Goal: Navigation & Orientation: Understand site structure

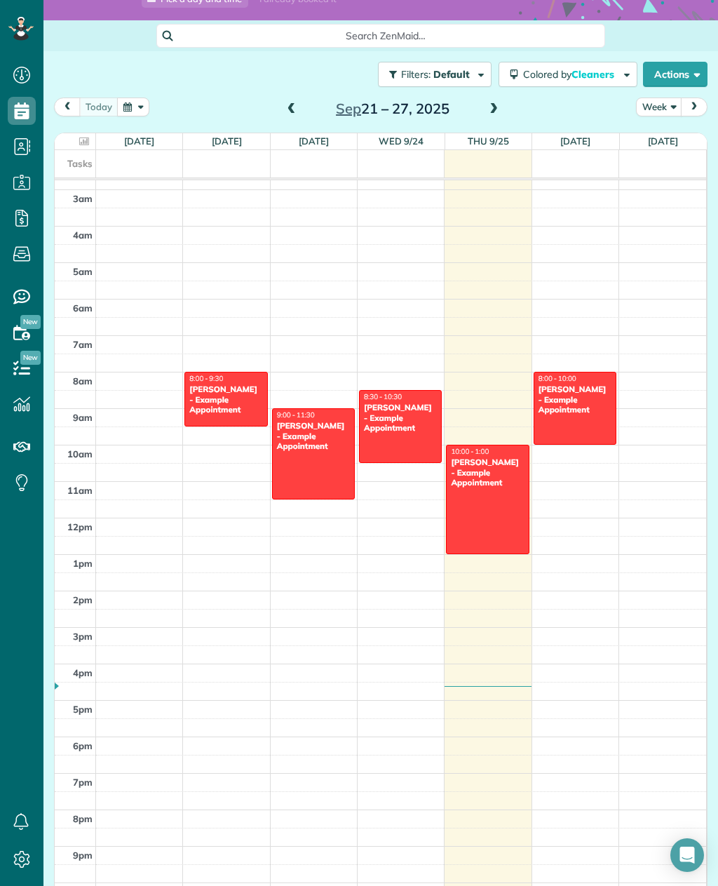
scroll to position [136, 0]
click at [18, 222] on icon at bounding box center [22, 218] width 28 height 28
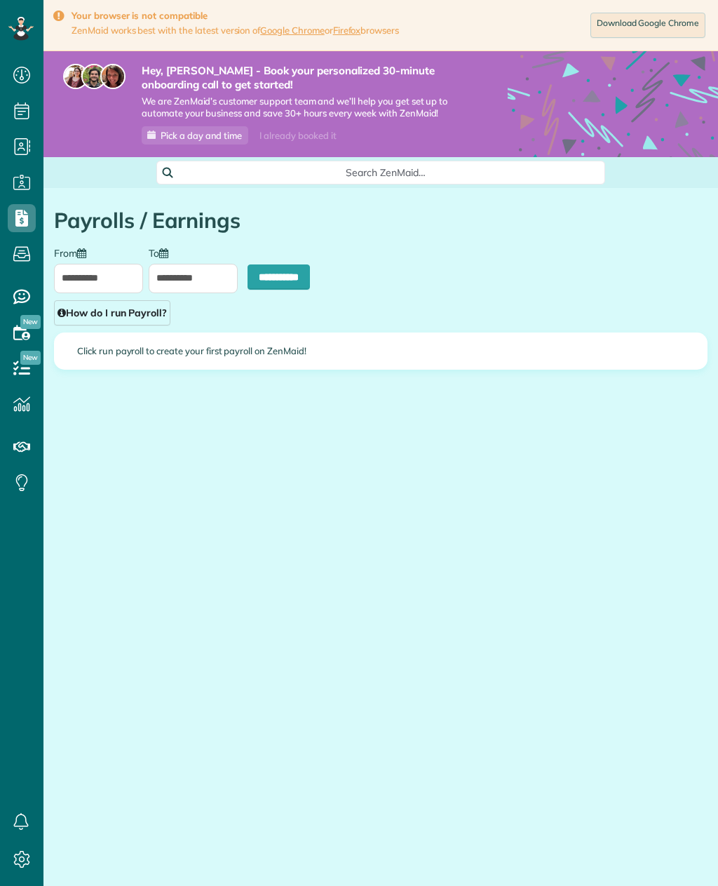
scroll to position [6, 6]
click at [27, 456] on icon at bounding box center [22, 447] width 28 height 28
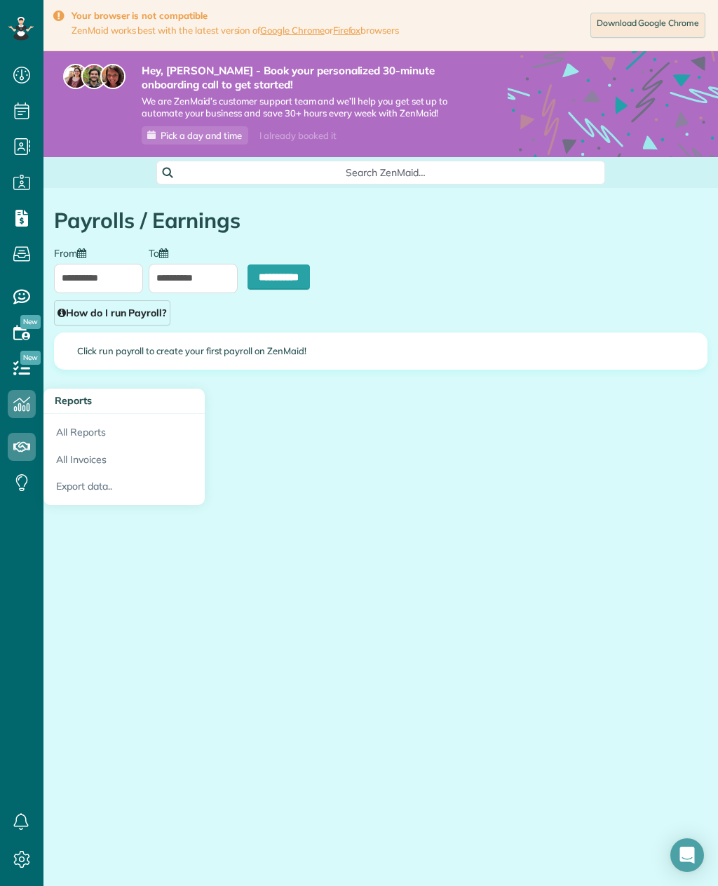
click at [27, 418] on span "Reports" at bounding box center [22, 418] width 28 height 1
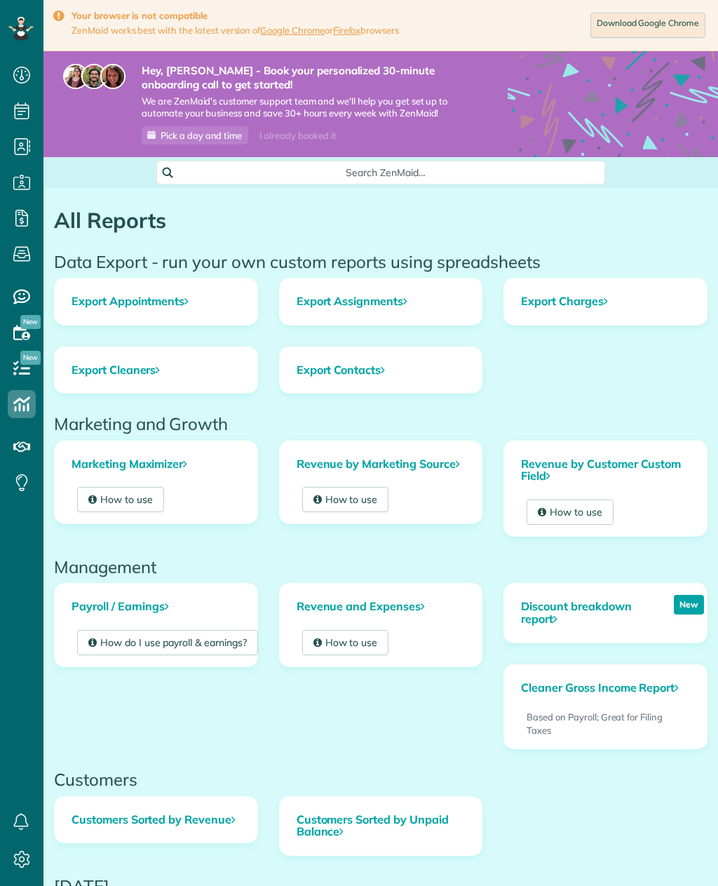
scroll to position [6, 6]
click at [22, 83] on icon at bounding box center [22, 75] width 28 height 28
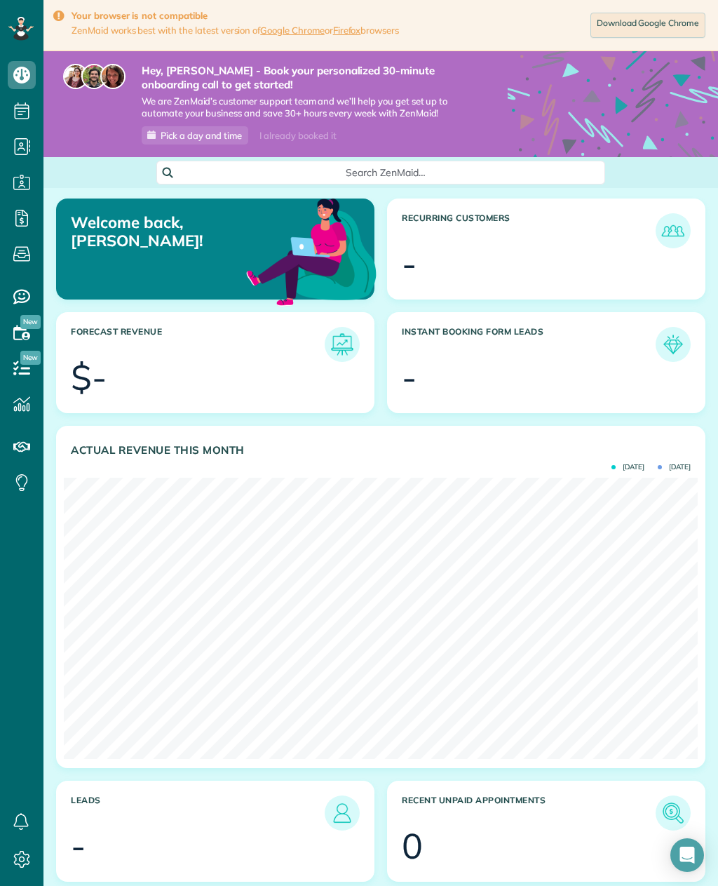
scroll to position [281, 634]
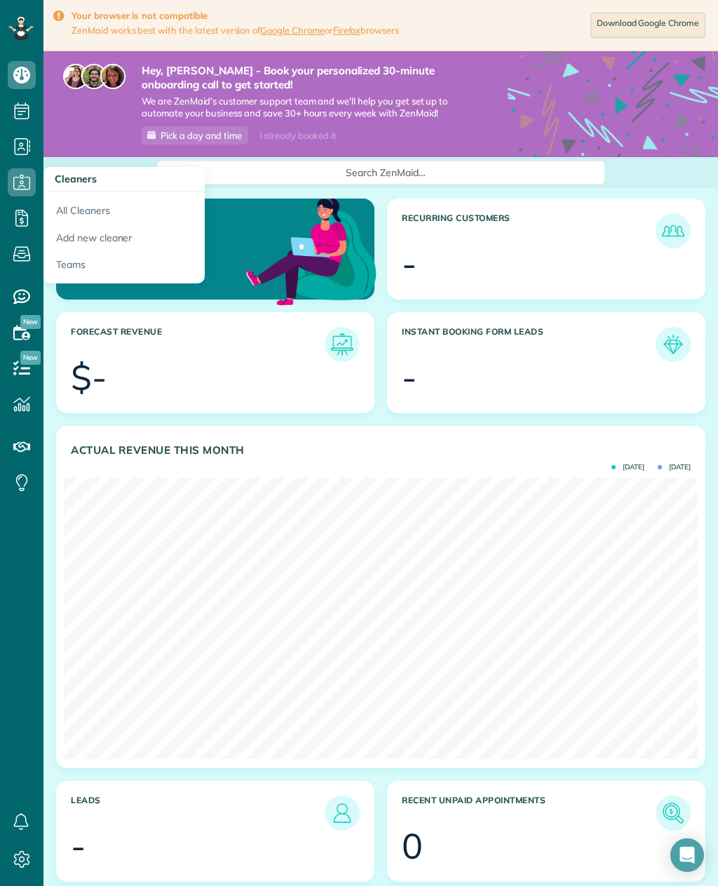
click at [23, 210] on icon at bounding box center [22, 218] width 28 height 28
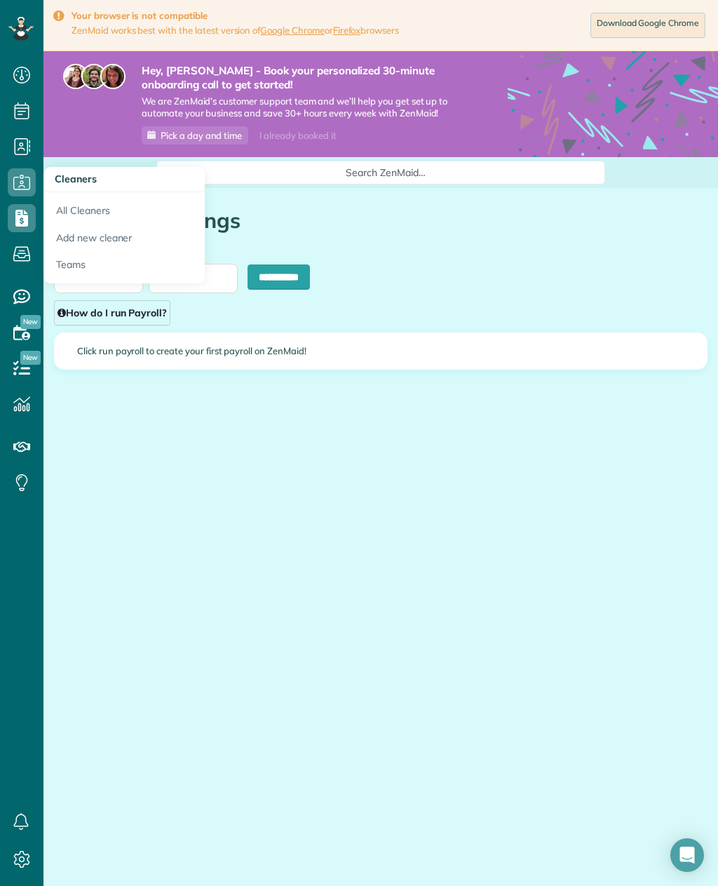
scroll to position [2, 0]
click at [29, 34] on icon at bounding box center [20, 29] width 25 height 24
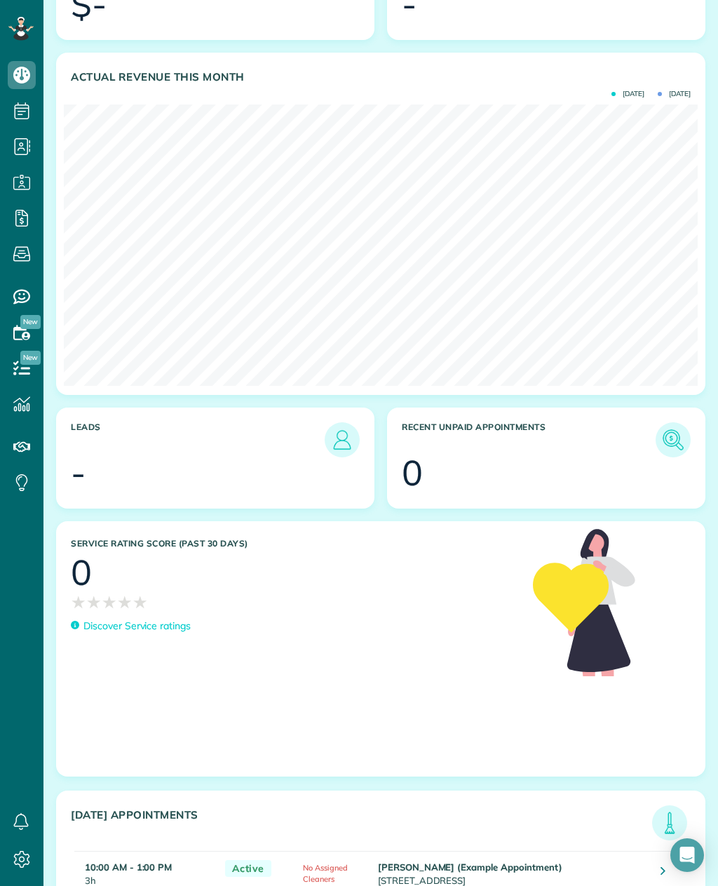
scroll to position [372, 0]
click at [19, 442] on use at bounding box center [21, 447] width 17 height 10
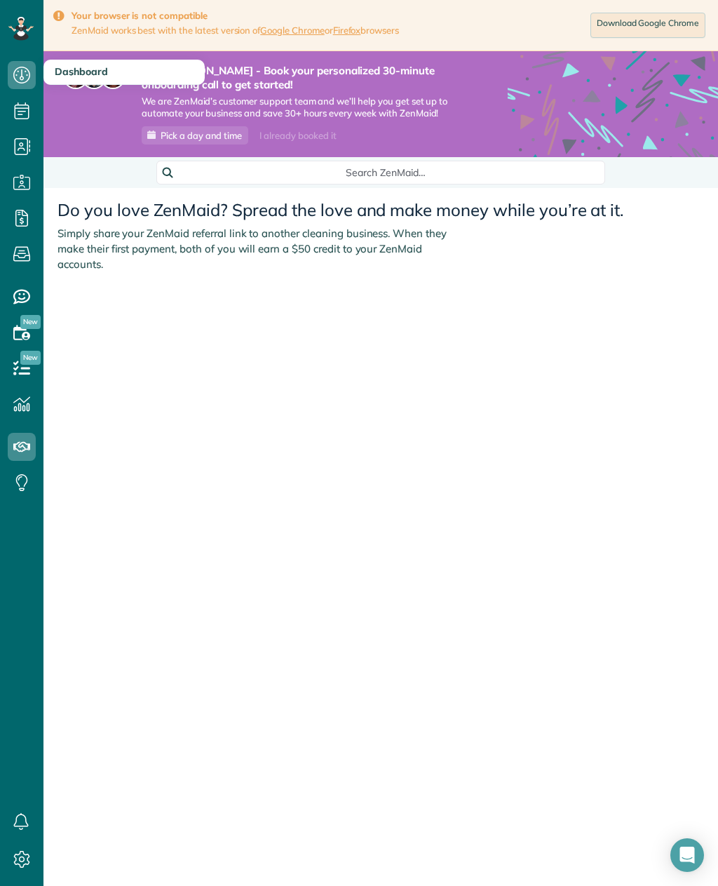
click at [29, 74] on use at bounding box center [21, 75] width 17 height 17
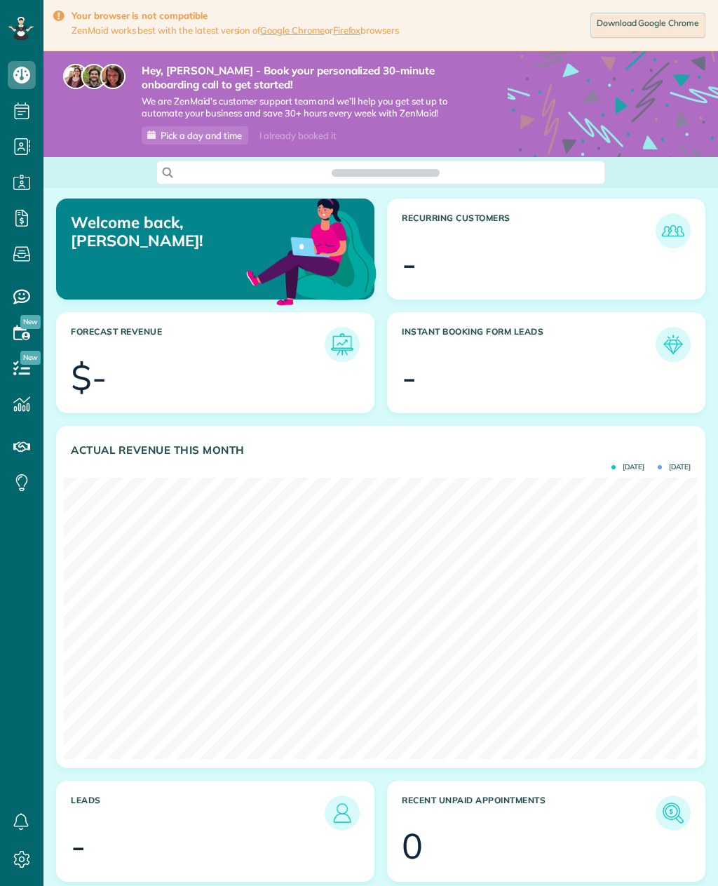
scroll to position [281, 634]
click at [21, 311] on span "Service ratings" at bounding box center [22, 311] width 28 height 1
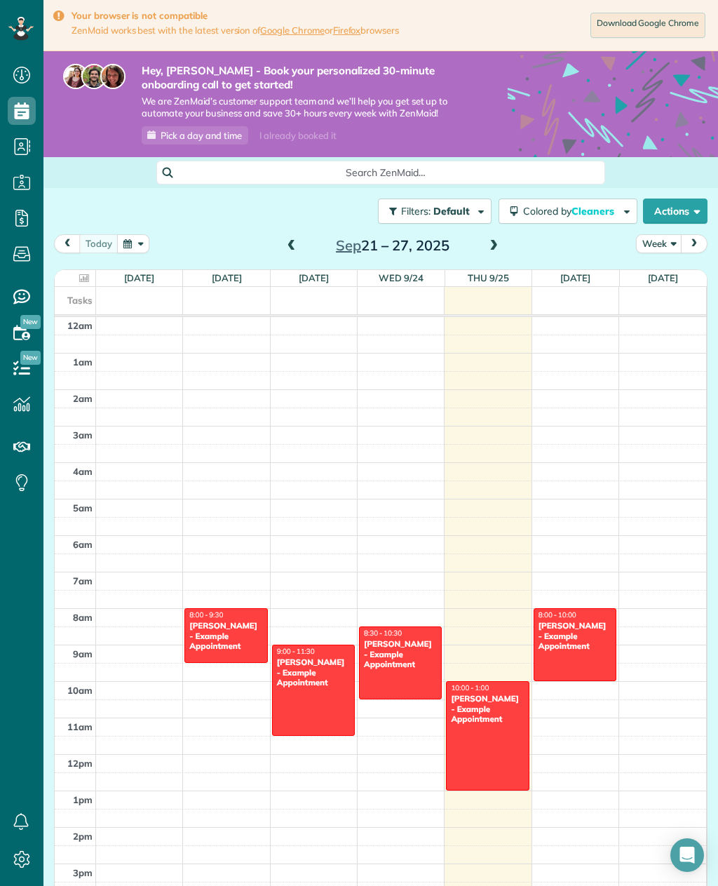
scroll to position [100, 0]
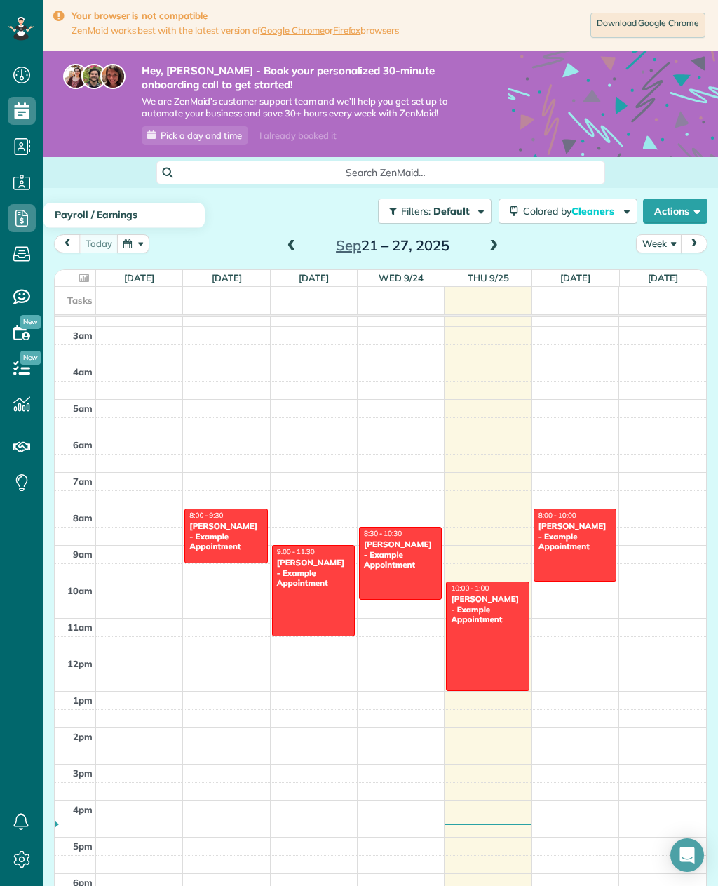
click at [20, 223] on use at bounding box center [21, 218] width 13 height 17
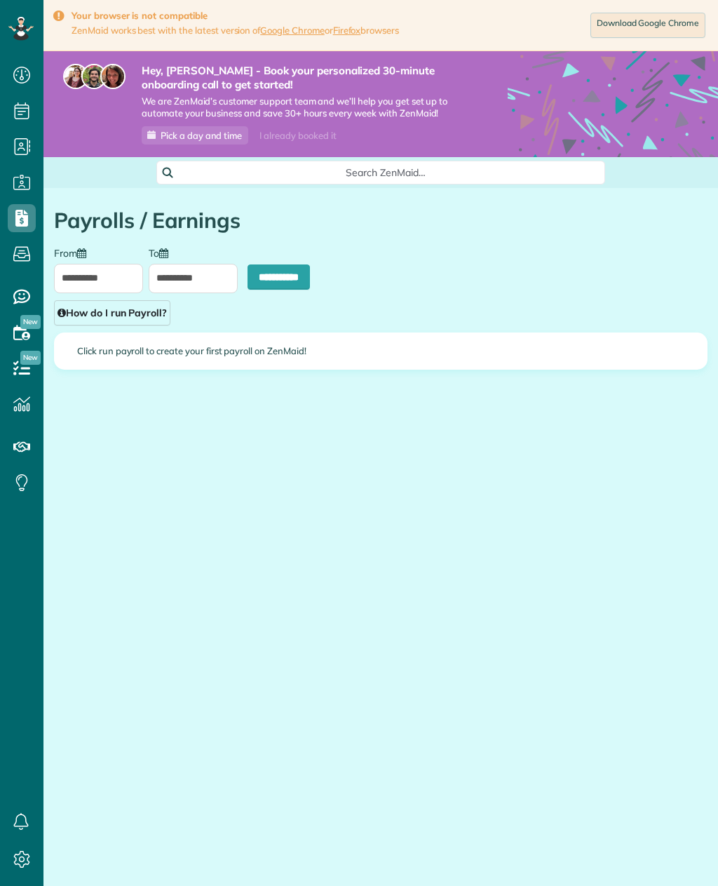
type input "**********"
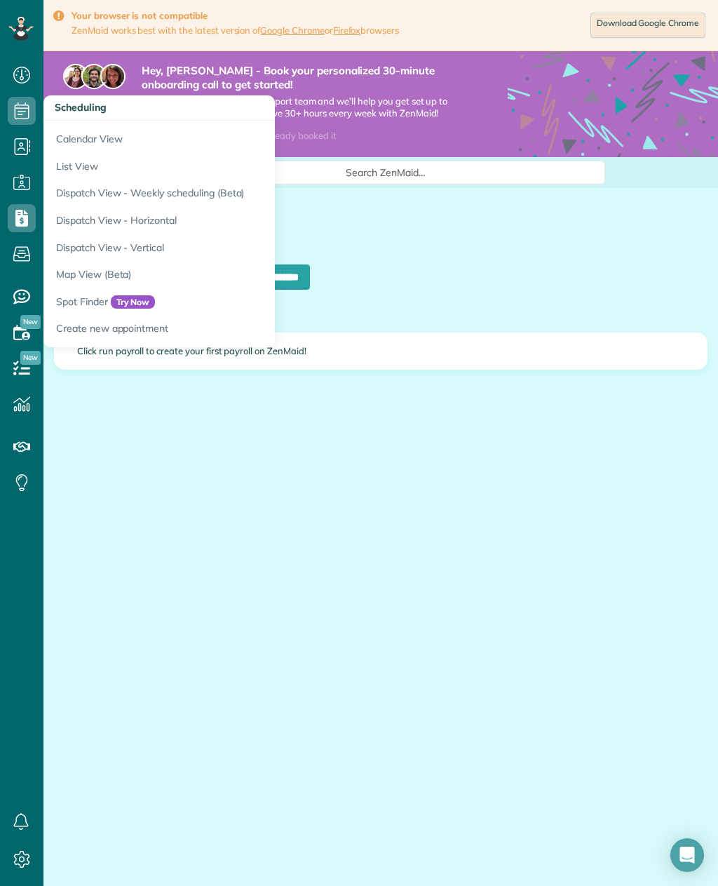
click at [153, 220] on link "Dispatch View - Horizontal" at bounding box center [218, 220] width 351 height 27
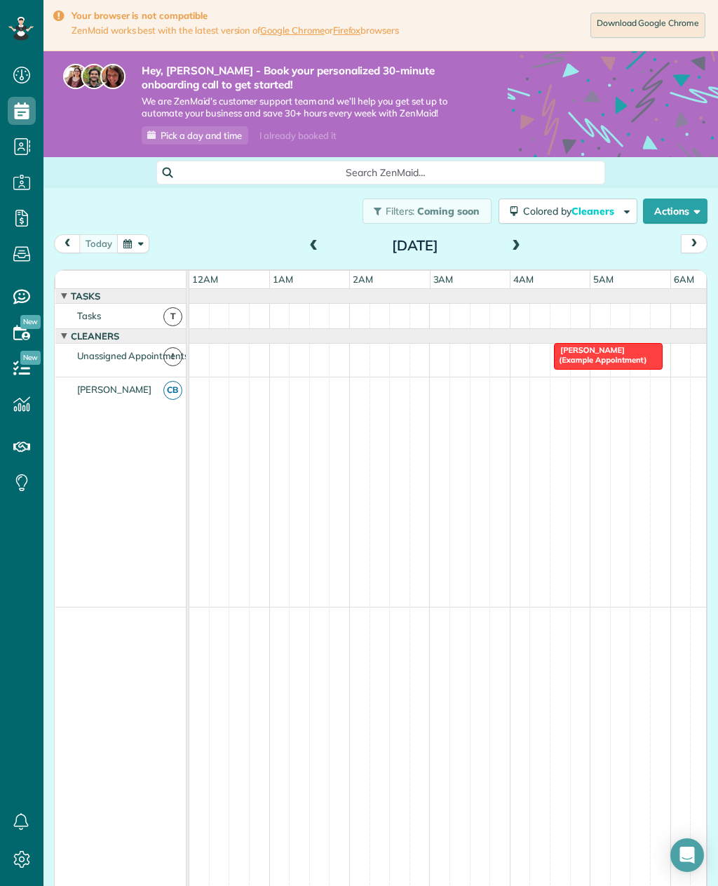
scroll to position [0, 219]
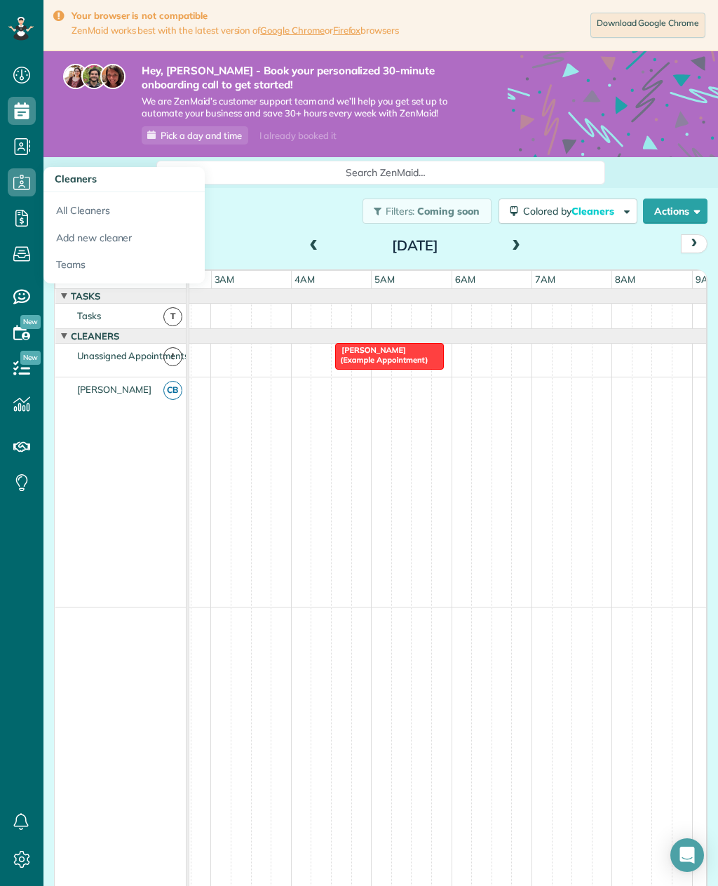
click at [20, 223] on icon at bounding box center [22, 218] width 28 height 28
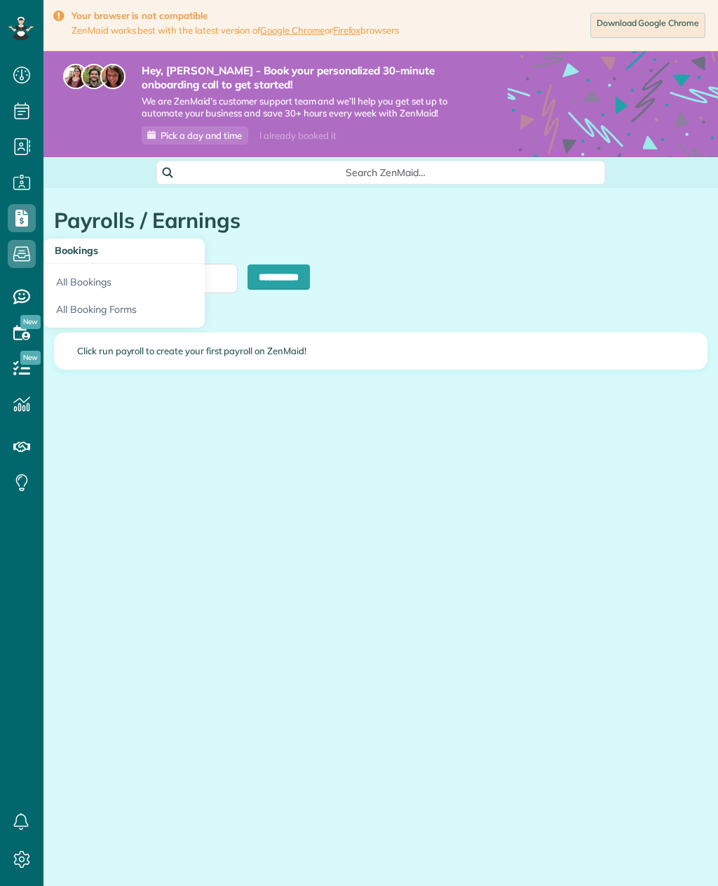
scroll to position [6, 6]
click at [18, 296] on icon at bounding box center [22, 297] width 28 height 28
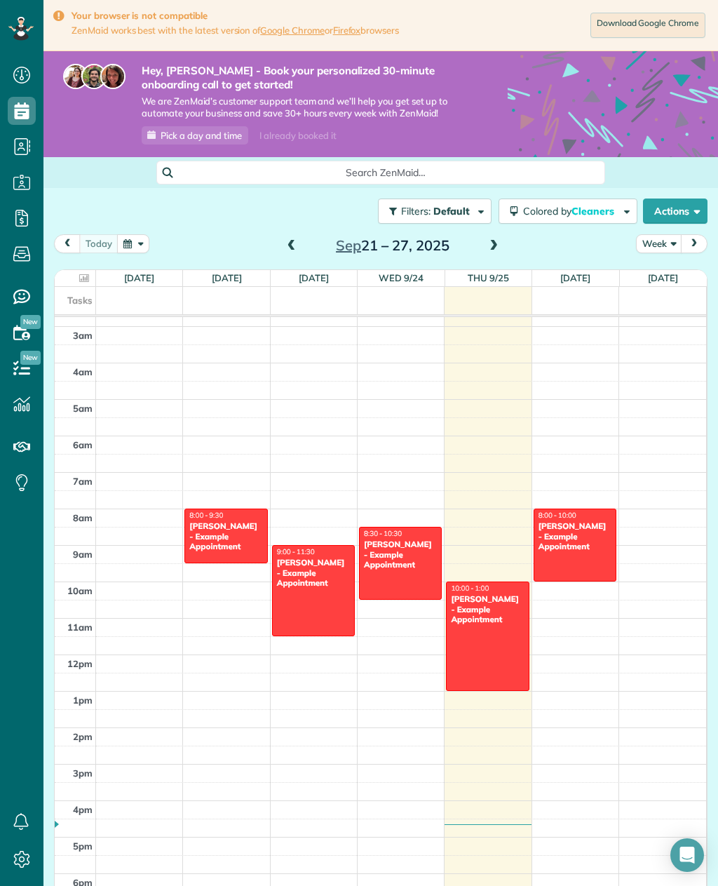
scroll to position [6, 6]
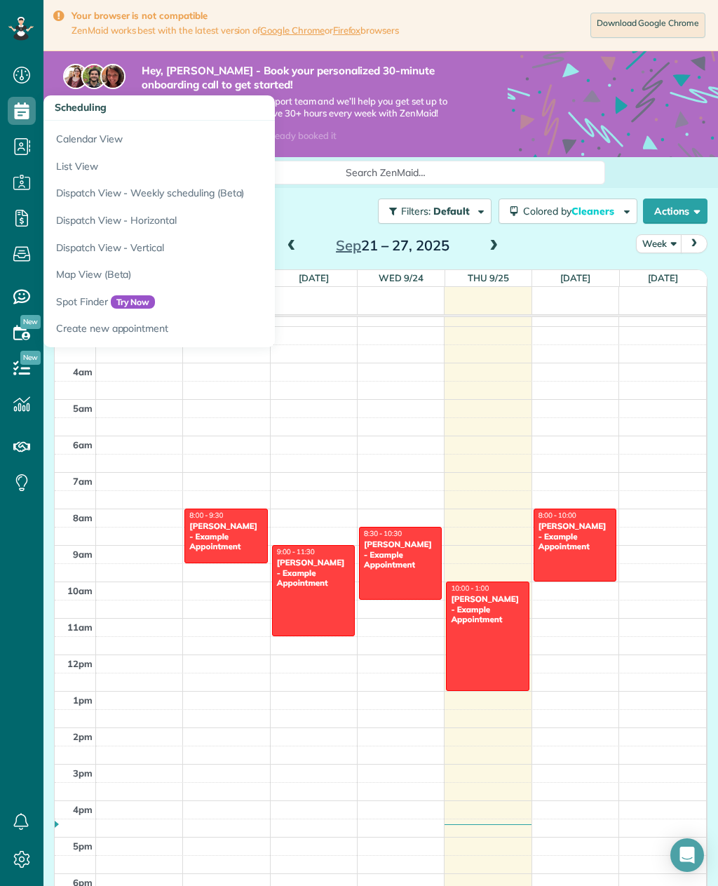
click at [656, 112] on icon at bounding box center [613, 156] width 210 height 210
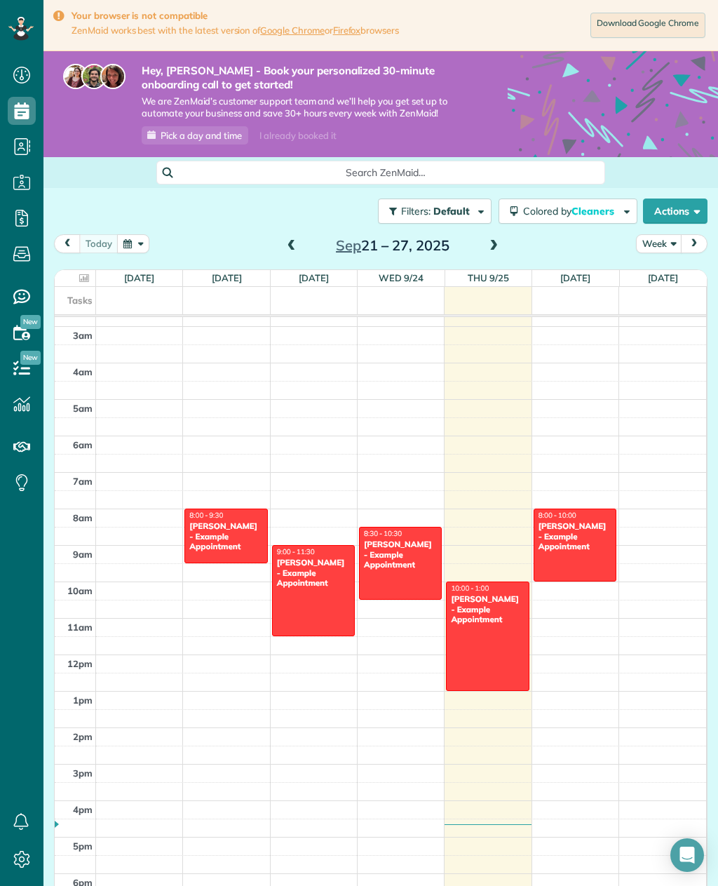
click at [673, 221] on button "Actions" at bounding box center [675, 210] width 65 height 25
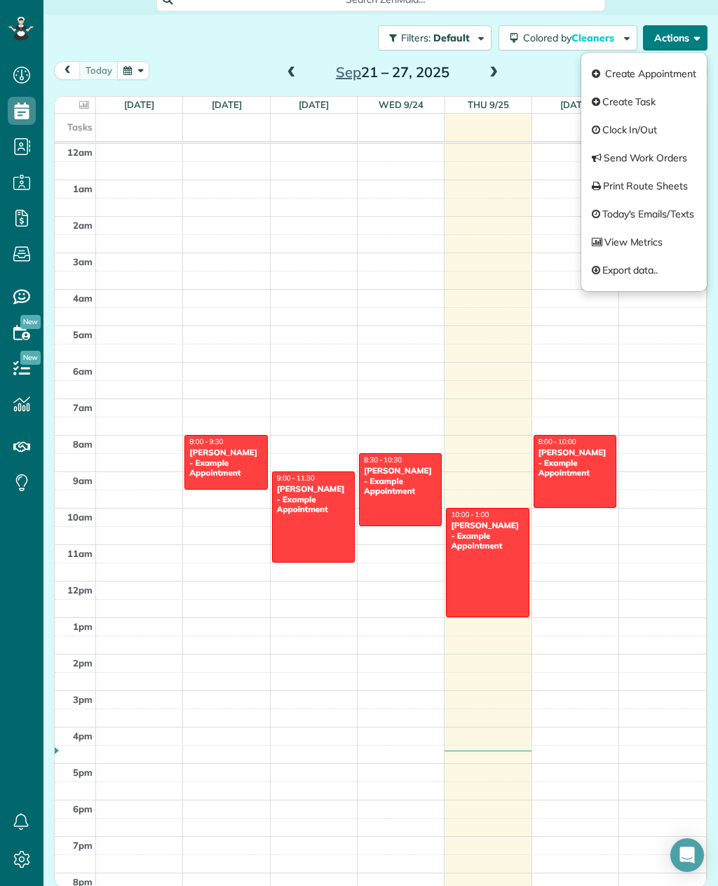
scroll to position [0, 0]
click at [692, 34] on span "button" at bounding box center [694, 37] width 11 height 11
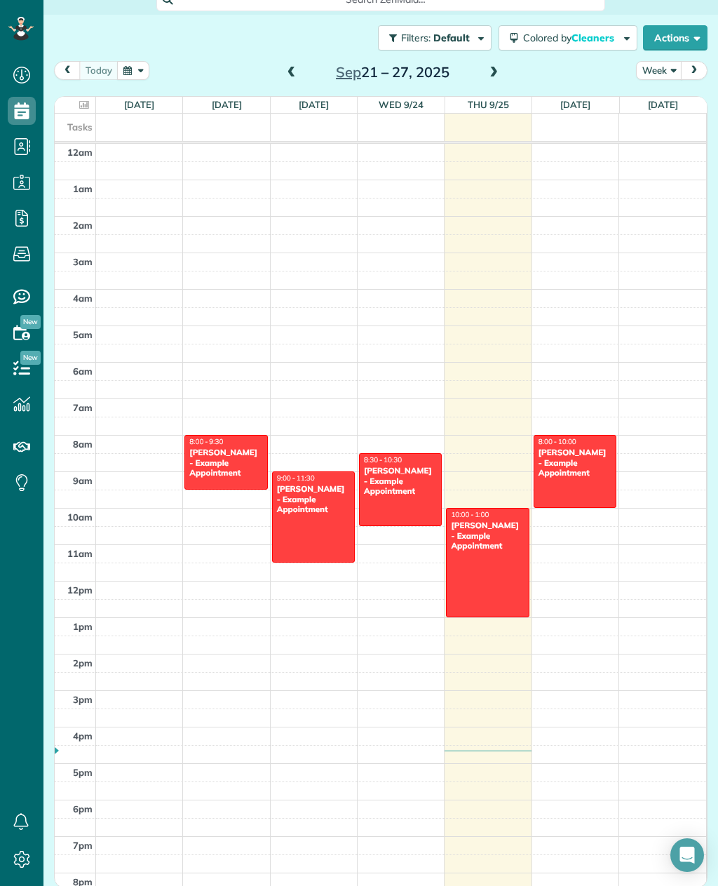
click at [666, 43] on button "Actions" at bounding box center [675, 37] width 65 height 25
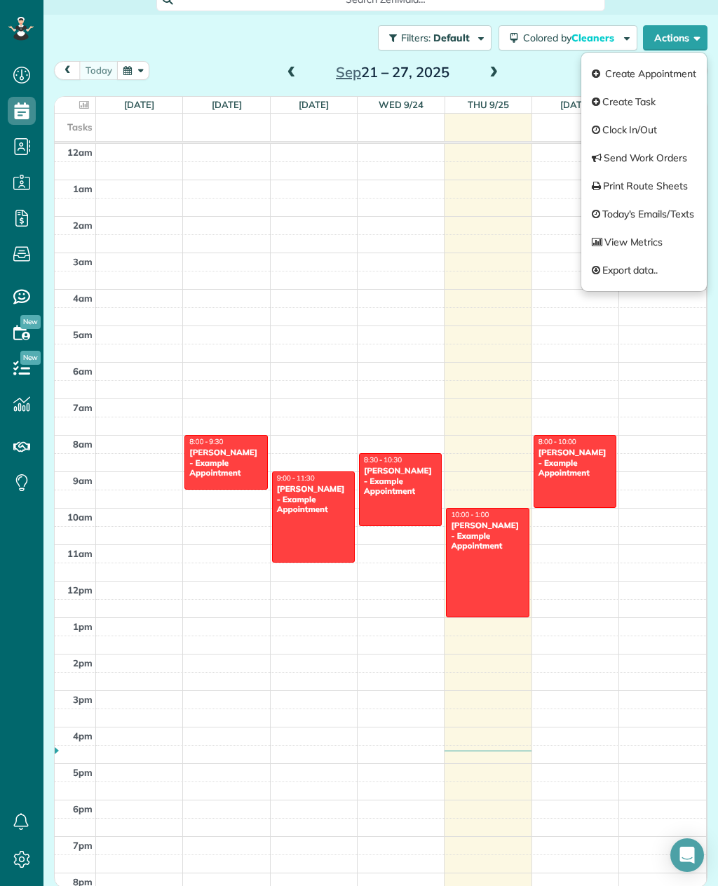
click at [644, 243] on link "View Metrics" at bounding box center [644, 242] width 126 height 28
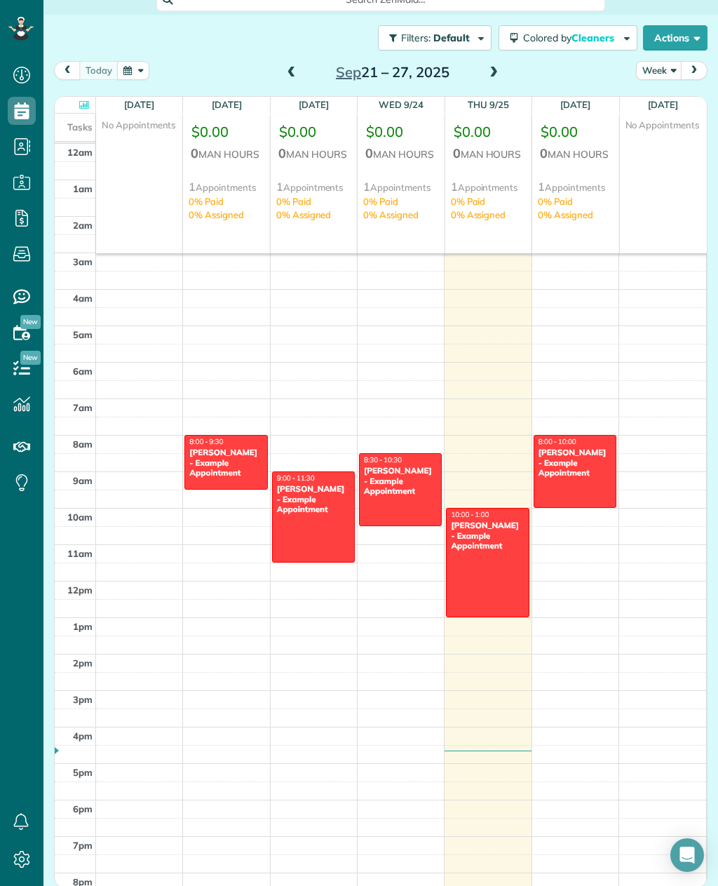
click at [625, 36] on span "button" at bounding box center [624, 37] width 11 height 11
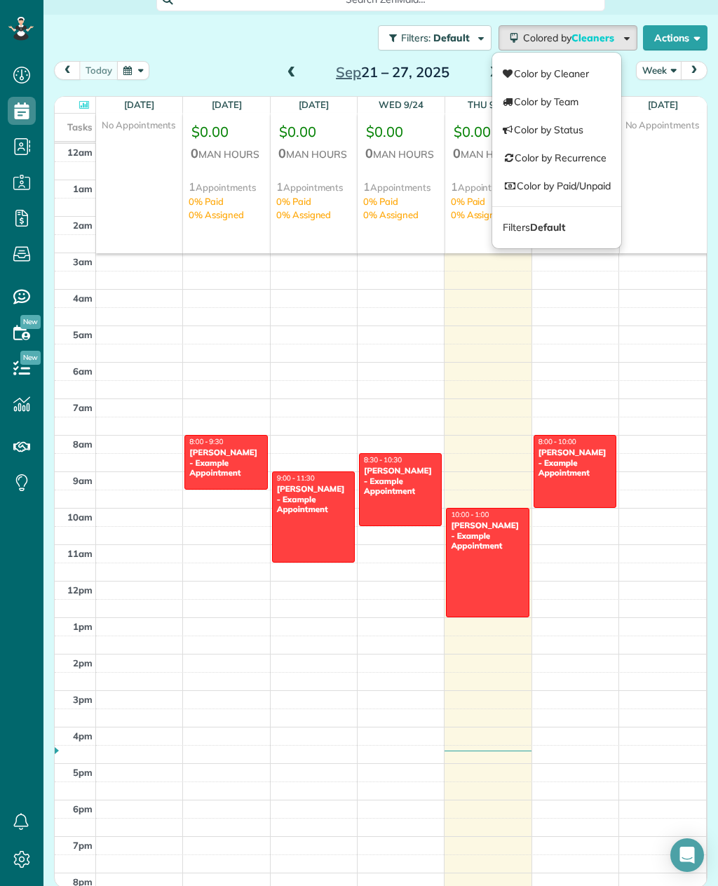
click at [479, 32] on span "button" at bounding box center [478, 37] width 11 height 11
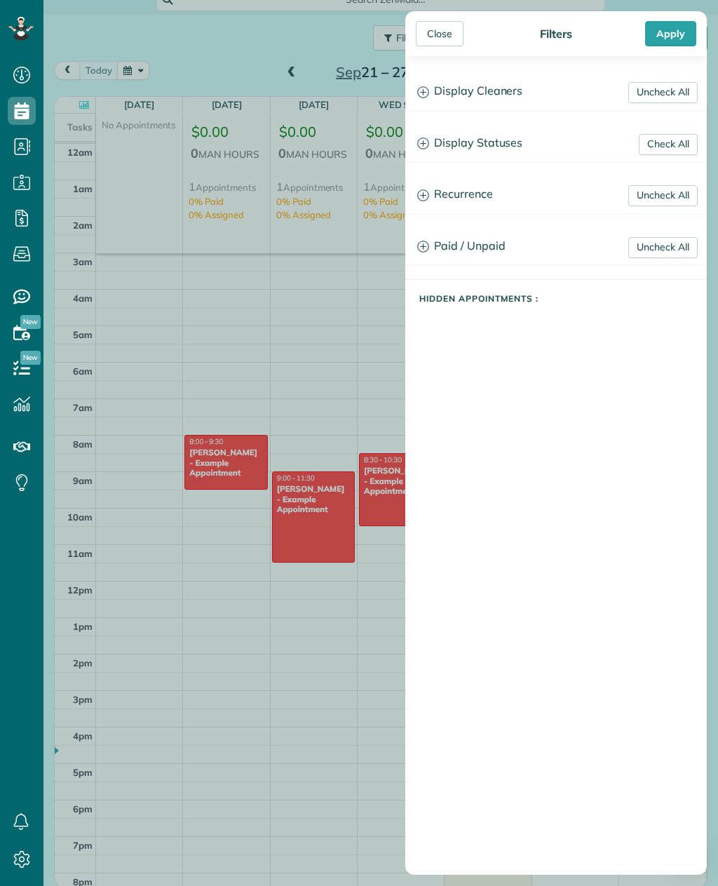
click at [234, 86] on div "Close Filters Apply Uncheck All Display Cleaners Connor Burke No Cleaners Assig…" at bounding box center [359, 443] width 718 height 886
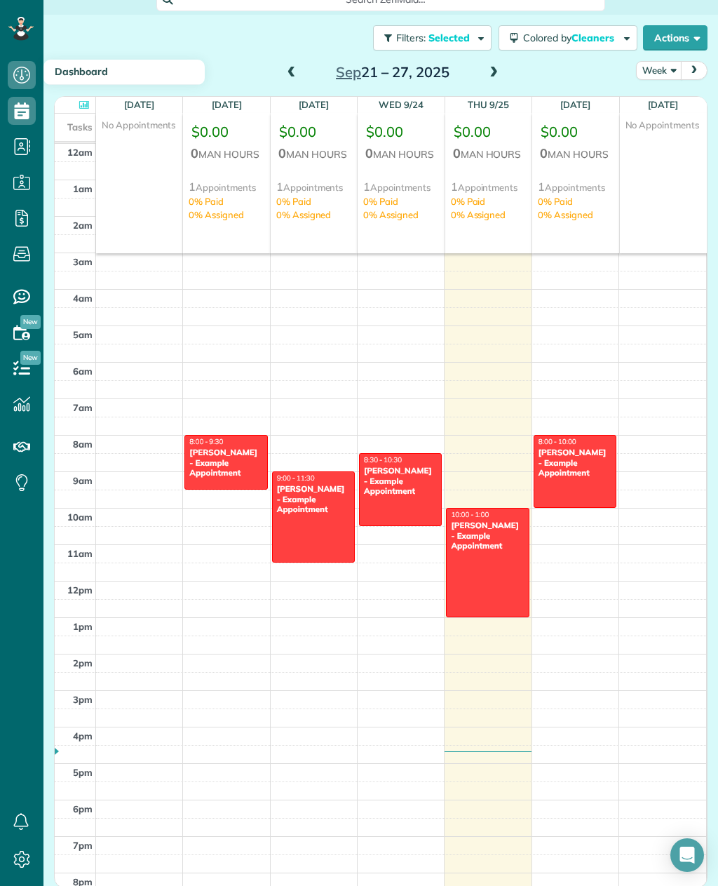
click at [17, 79] on icon at bounding box center [22, 75] width 28 height 28
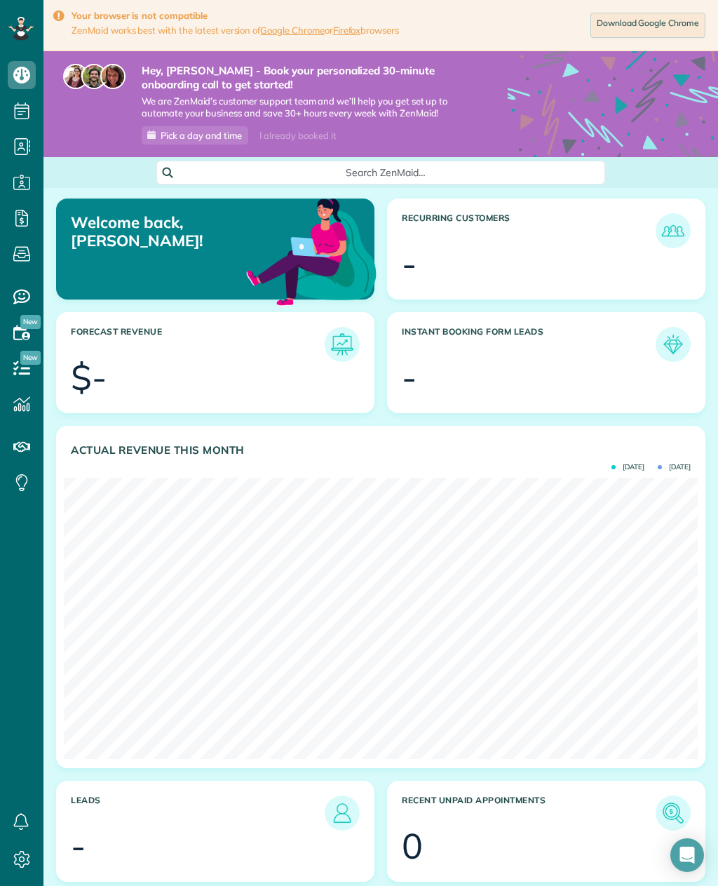
scroll to position [281, 634]
click at [19, 34] on icon at bounding box center [21, 32] width 8 height 8
click at [656, 23] on link "Download Google Chrome" at bounding box center [648, 25] width 115 height 25
click at [67, 17] on div at bounding box center [62, 25] width 18 height 31
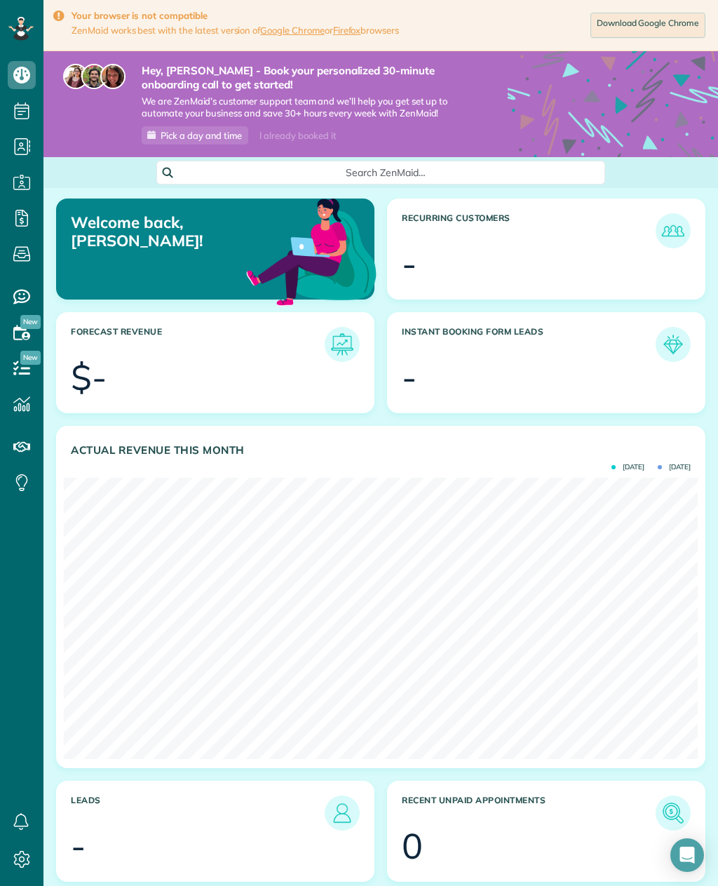
scroll to position [281, 634]
click at [149, 229] on p "Welcome back, [PERSON_NAME]!" at bounding box center [172, 231] width 202 height 37
click at [538, 246] on section "-" at bounding box center [546, 263] width 289 height 35
click at [145, 353] on h3 "Forecast Revenue" at bounding box center [198, 344] width 254 height 35
click at [574, 349] on h3 "Instant Booking Form Leads" at bounding box center [529, 344] width 254 height 35
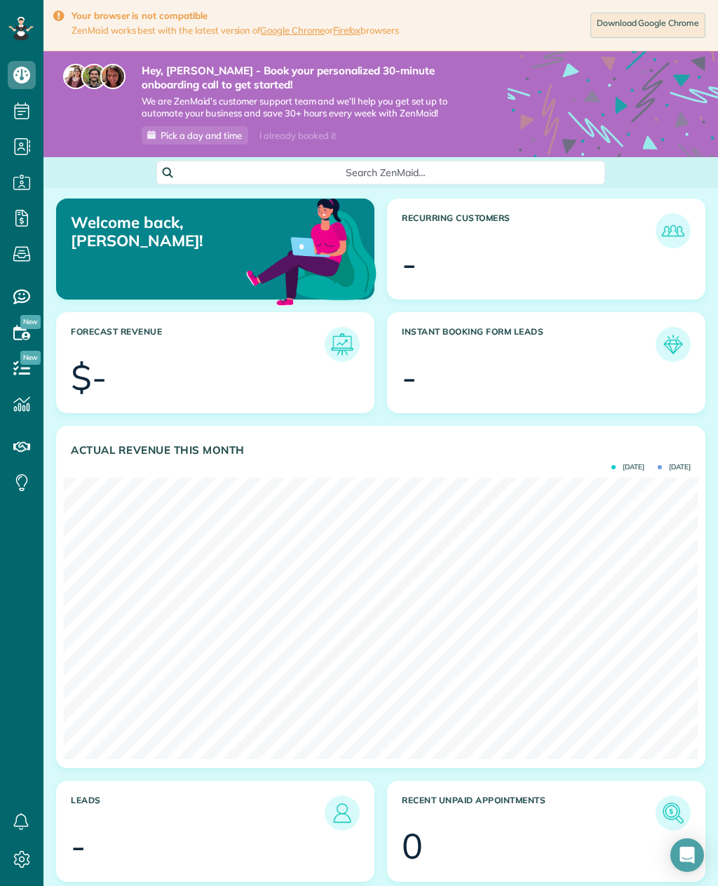
click at [569, 335] on h3 "Instant Booking Form Leads" at bounding box center [529, 344] width 254 height 35
click at [677, 347] on img at bounding box center [673, 344] width 28 height 28
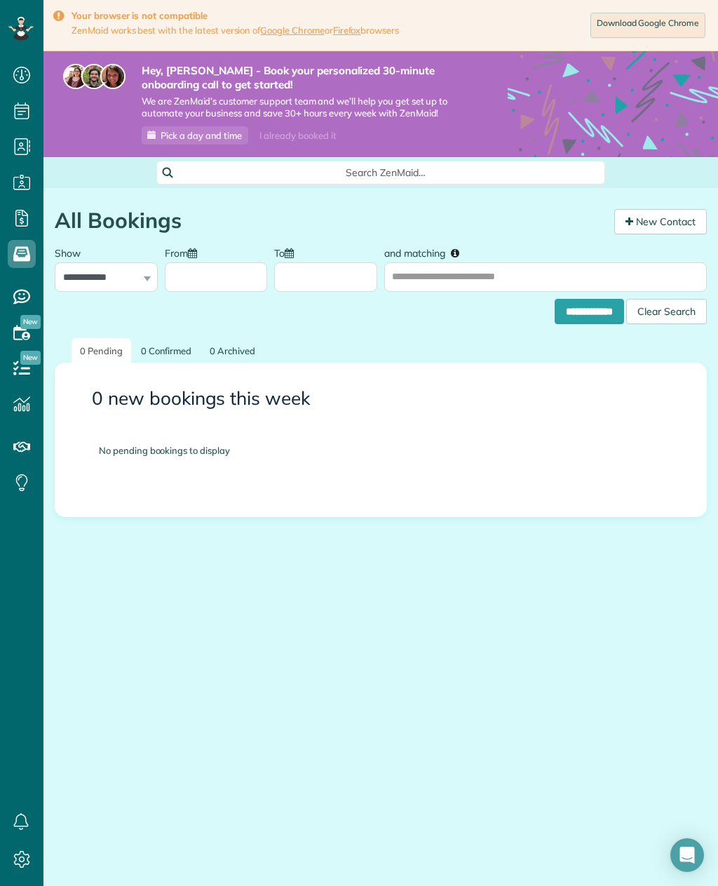
scroll to position [6, 6]
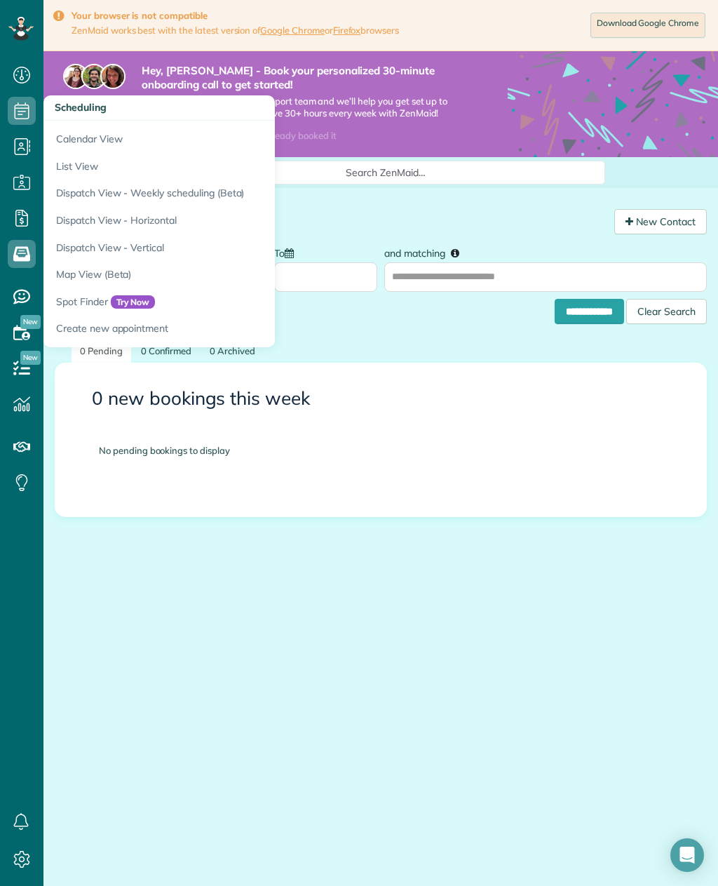
click at [28, 69] on icon at bounding box center [22, 75] width 28 height 28
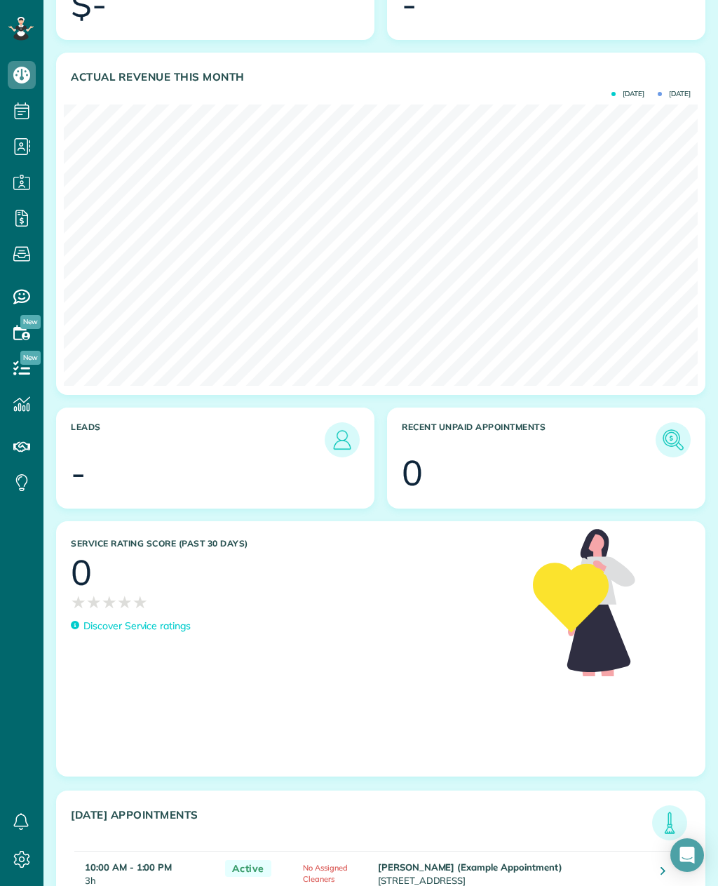
scroll to position [45, 0]
